Goal: Task Accomplishment & Management: Use online tool/utility

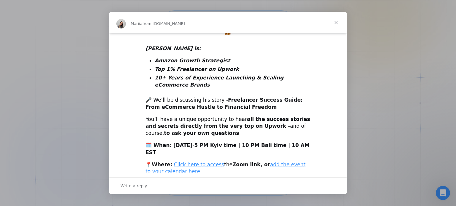
scroll to position [192, 0]
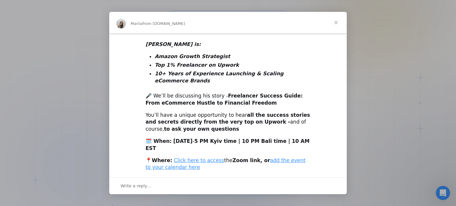
click at [338, 25] on span "Close" at bounding box center [335, 22] width 21 height 21
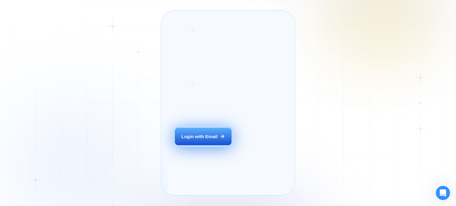
click at [226, 146] on button "Login with Email" at bounding box center [203, 137] width 56 height 18
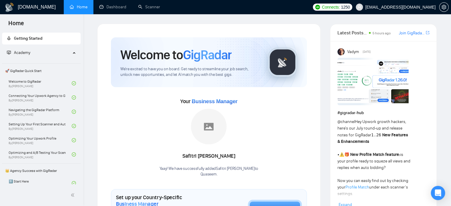
click at [361, 81] on img at bounding box center [373, 81] width 71 height 47
click at [153, 9] on link "Scanner" at bounding box center [149, 6] width 22 height 5
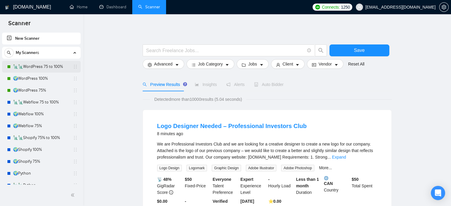
click at [44, 65] on link "🗽🗽WordPress 75 to 100%" at bounding box center [41, 67] width 56 height 12
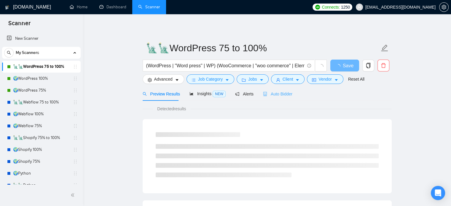
click at [283, 90] on div "Auto Bidder" at bounding box center [277, 94] width 29 height 14
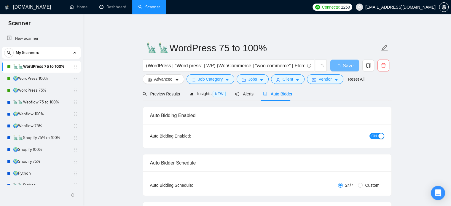
radio input "false"
radio input "true"
checkbox input "true"
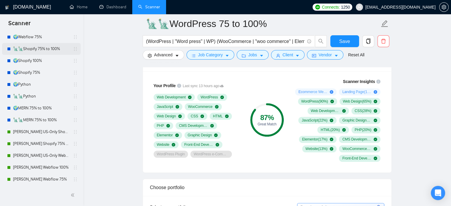
scroll to position [119, 0]
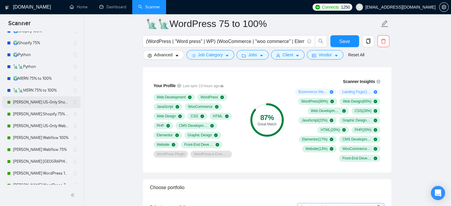
click at [43, 104] on link "Shoaib US-Only Shopify 100%" at bounding box center [41, 102] width 56 height 12
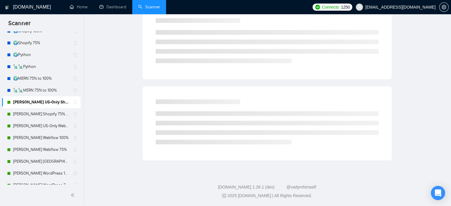
scroll to position [10, 0]
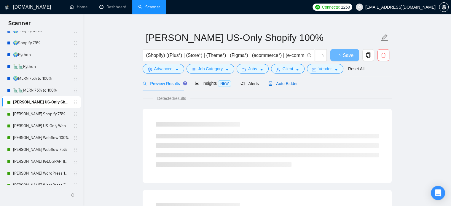
click at [283, 83] on span "Auto Bidder" at bounding box center [283, 83] width 29 height 5
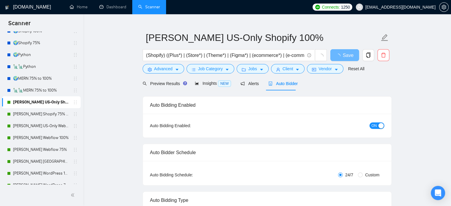
radio input "false"
radio input "true"
checkbox input "true"
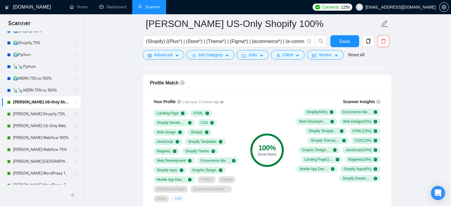
scroll to position [456, 0]
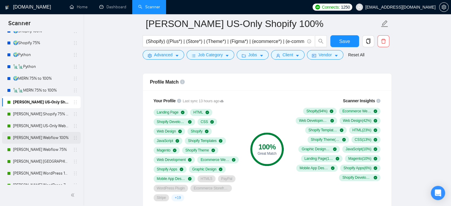
click at [41, 139] on link "Shoaib Webflow 100%" at bounding box center [41, 138] width 56 height 12
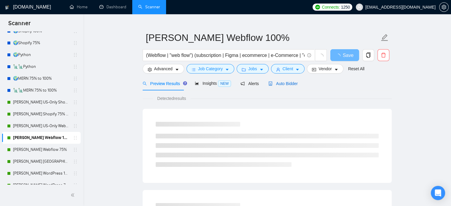
click at [275, 87] on div "Auto Bidder" at bounding box center [283, 83] width 29 height 7
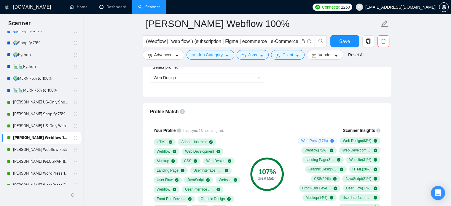
scroll to position [148, 0]
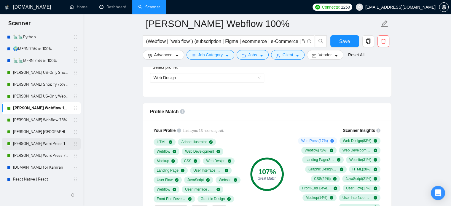
click at [42, 143] on link "Shoaib WordPress 100%" at bounding box center [41, 144] width 56 height 12
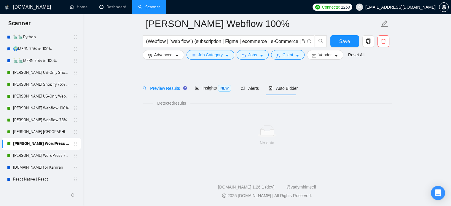
scroll to position [10, 0]
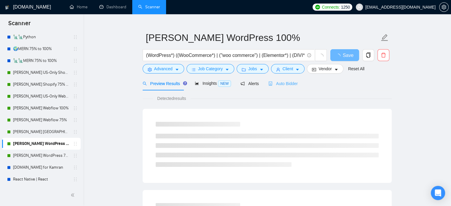
click at [290, 90] on div "Auto Bidder" at bounding box center [283, 84] width 29 height 14
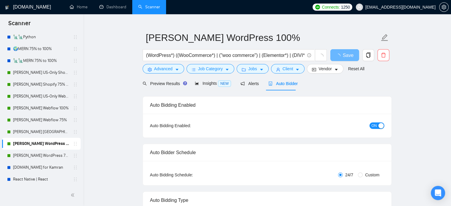
radio input "false"
radio input "true"
checkbox input "true"
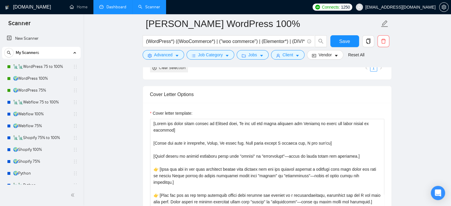
click at [117, 8] on link "Dashboard" at bounding box center [112, 6] width 27 height 5
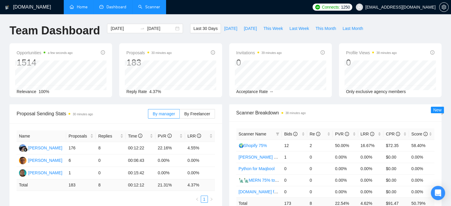
click at [86, 4] on link "Home" at bounding box center [79, 6] width 18 height 5
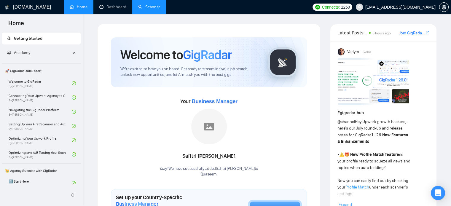
click at [413, 33] on link "Join GigRadar Slack Community" at bounding box center [412, 33] width 26 height 7
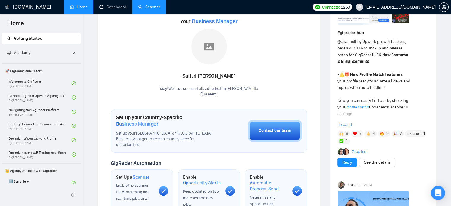
scroll to position [89, 0]
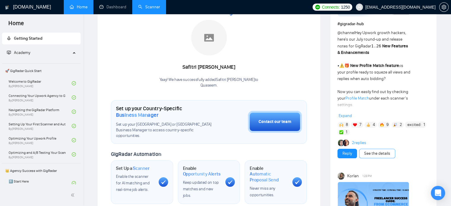
click at [375, 154] on link "See the details" at bounding box center [377, 153] width 26 height 7
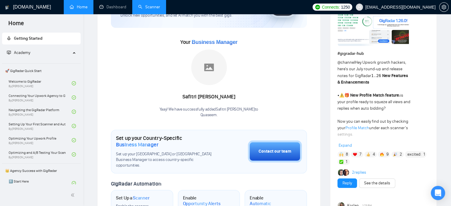
scroll to position [0, 0]
